Goal: Task Accomplishment & Management: Complete application form

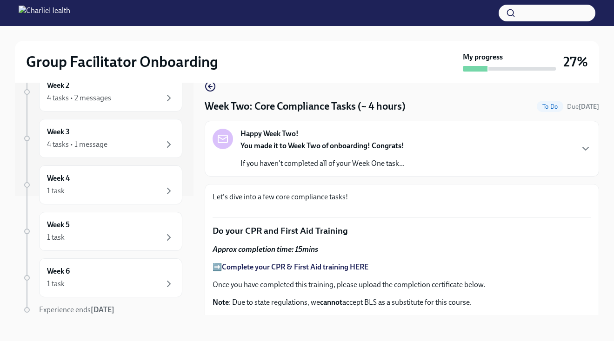
click at [286, 135] on strong "Happy Week Two!" at bounding box center [269, 134] width 58 height 10
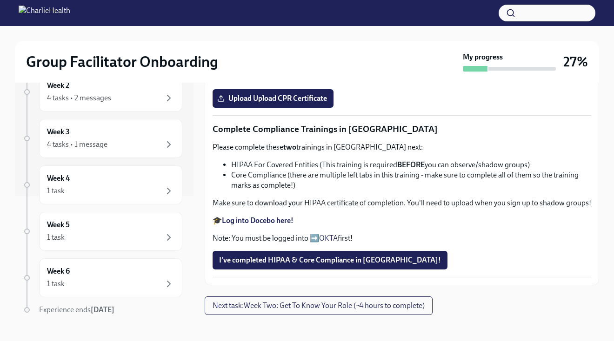
scroll to position [789, 0]
click at [301, 46] on strong "Complete your CPR & First Aid training HERE" at bounding box center [295, 41] width 146 height 9
click at [252, 103] on span "Upload Upload CPR Certificate" at bounding box center [273, 98] width 108 height 9
click at [0, 0] on input "Upload Upload CPR Certificate" at bounding box center [0, 0] width 0 height 0
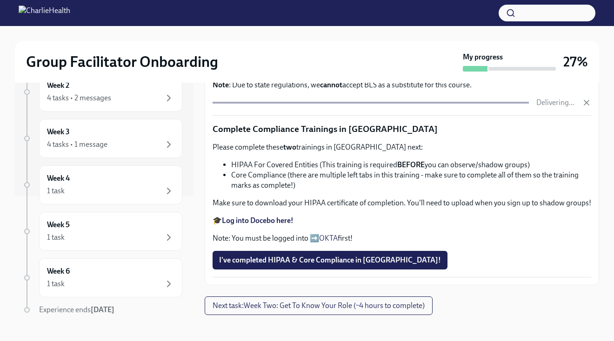
scroll to position [934, 0]
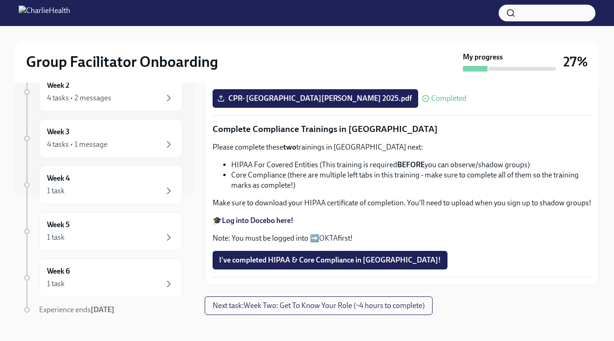
click at [292, 147] on strong "two" at bounding box center [289, 147] width 13 height 9
click at [252, 224] on strong "Log into Docebo here!" at bounding box center [258, 220] width 72 height 9
click at [258, 257] on span "I've completed HIPAA & Core Compliance in [GEOGRAPHIC_DATA]!" at bounding box center [330, 260] width 222 height 9
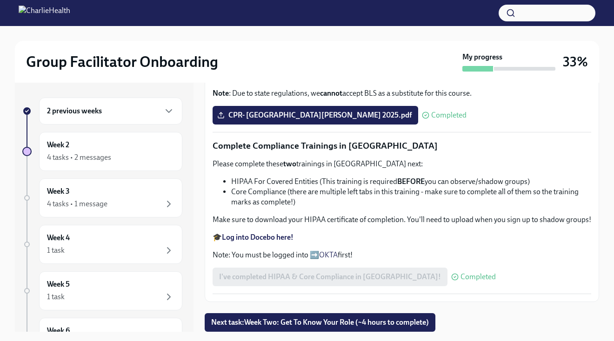
scroll to position [17, 0]
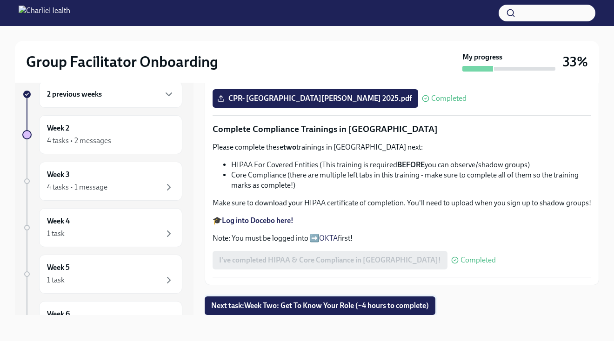
click at [255, 306] on span "Next task : Week Two: Get To Know Your Role (~4 hours to complete)" at bounding box center [320, 305] width 218 height 9
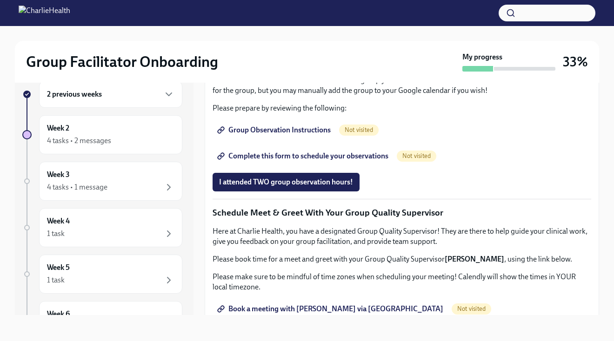
scroll to position [547, 0]
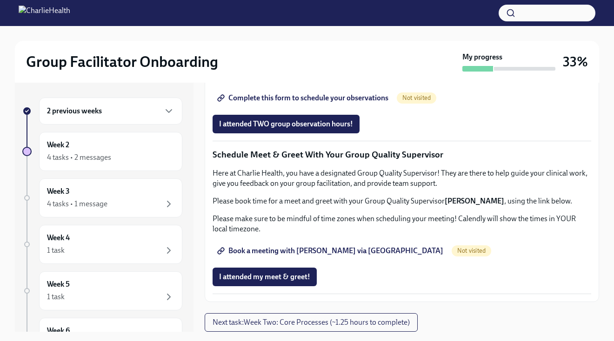
scroll to position [745, 0]
click at [291, 81] on link "Group Observation Instructions" at bounding box center [274, 72] width 125 height 19
click at [154, 112] on div "2 previous weeks" at bounding box center [110, 111] width 127 height 11
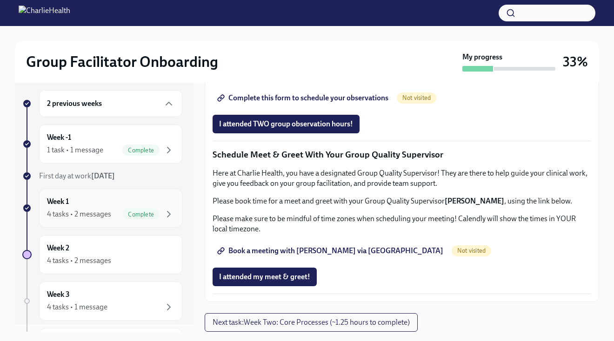
scroll to position [24, 0]
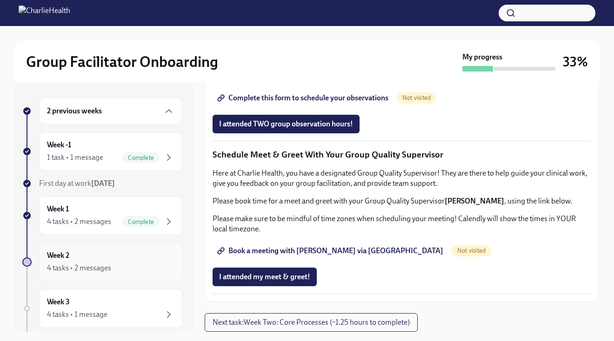
click at [86, 269] on div "4 tasks • 2 messages" at bounding box center [79, 268] width 64 height 10
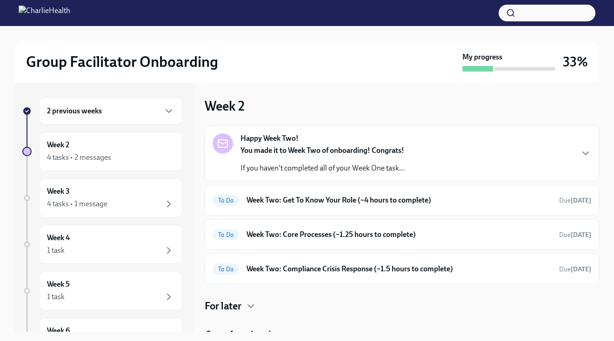
scroll to position [10, 0]
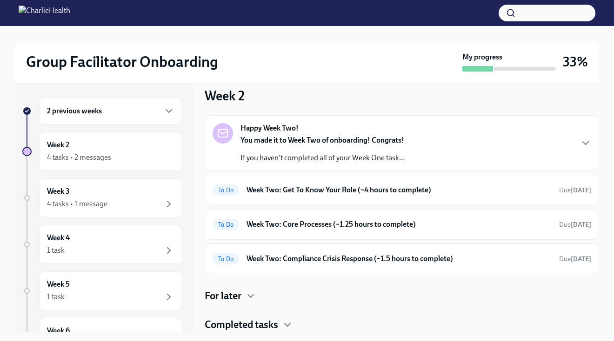
click at [261, 320] on h4 "Completed tasks" at bounding box center [241, 325] width 73 height 14
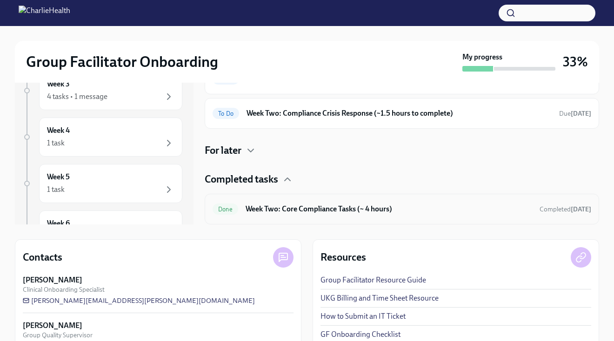
scroll to position [136, 0]
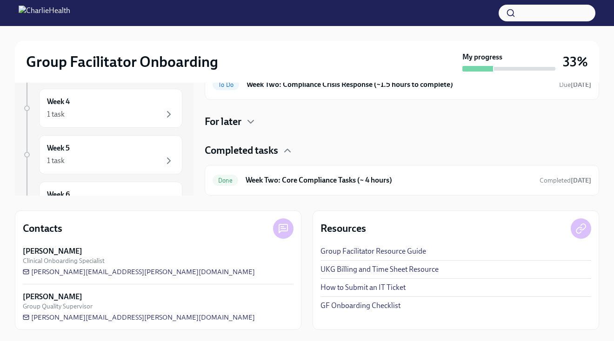
click at [236, 123] on h4 "For later" at bounding box center [223, 122] width 37 height 14
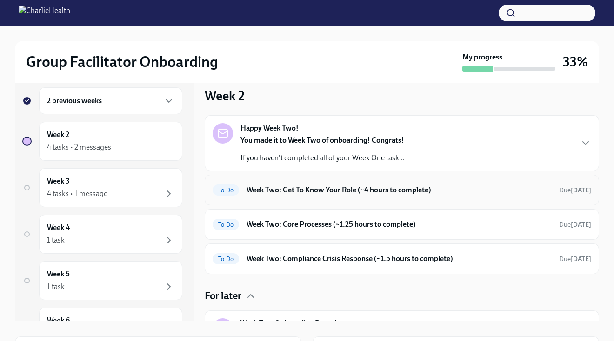
scroll to position [0, 0]
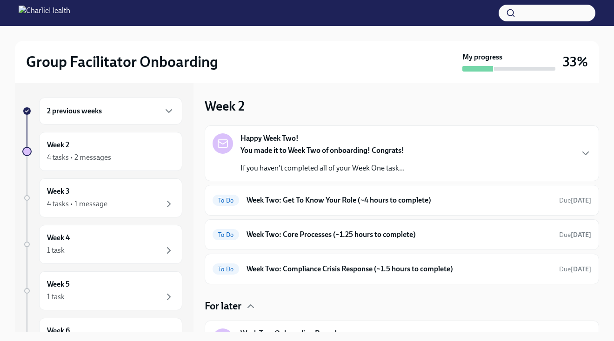
click at [271, 163] on p "If you haven't completed all of your Week One task..." at bounding box center [322, 168] width 164 height 10
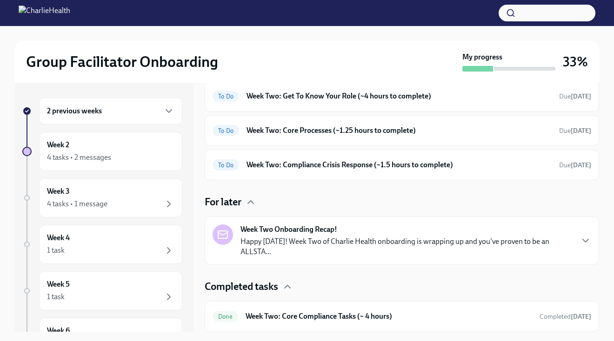
scroll to position [326, 0]
click at [293, 112] on div "To Do Week Two: Get To Know Your Role (~4 hours to complete) Due [DATE]" at bounding box center [402, 96] width 394 height 31
click at [293, 104] on div "To Do Week Two: Get To Know Your Role (~4 hours to complete) Due [DATE]" at bounding box center [401, 96] width 378 height 15
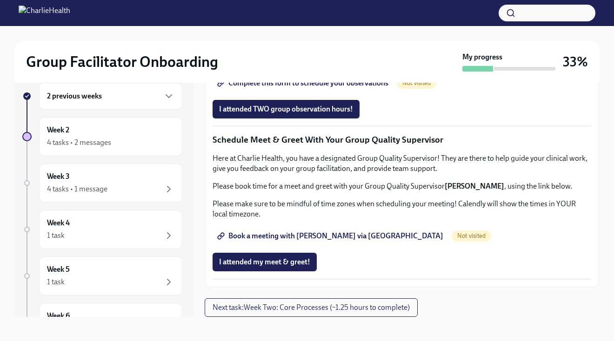
scroll to position [17, 0]
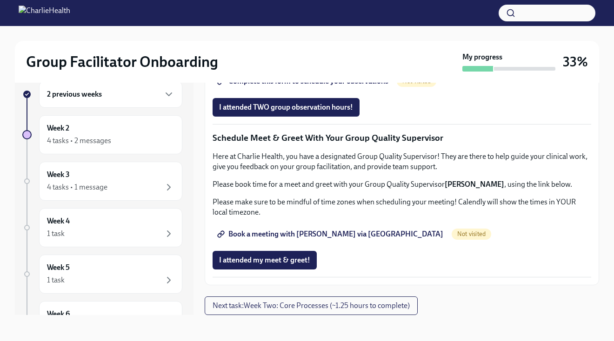
click at [277, 233] on span "Book a meeting with [PERSON_NAME] via [GEOGRAPHIC_DATA]" at bounding box center [331, 234] width 224 height 9
click at [269, 239] on span "Book a meeting with [PERSON_NAME] via [GEOGRAPHIC_DATA]" at bounding box center [331, 234] width 224 height 9
click at [463, 238] on span "Completed" at bounding box center [480, 234] width 35 height 7
click at [326, 239] on span "Book a meeting with [PERSON_NAME] via [GEOGRAPHIC_DATA]" at bounding box center [331, 234] width 224 height 9
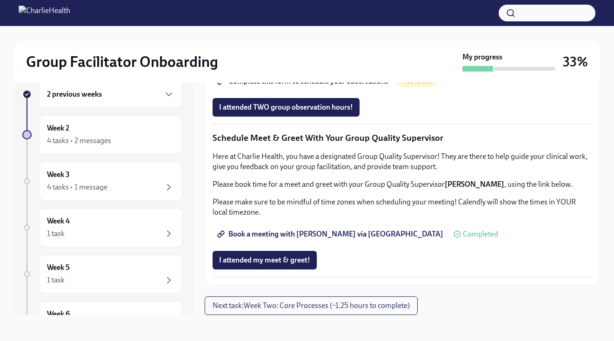
scroll to position [717, 0]
click at [291, 86] on span "Complete this form to schedule your observations" at bounding box center [303, 81] width 169 height 9
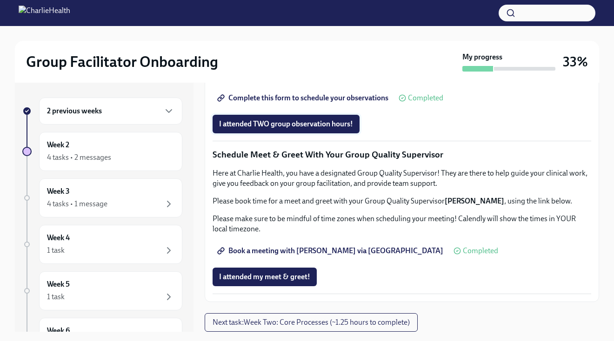
scroll to position [660, 0]
drag, startPoint x: 228, startPoint y: 181, endPoint x: 313, endPoint y: 179, distance: 85.1
copy em "Essential Compliance Tasks"
